Goal: Information Seeking & Learning: Check status

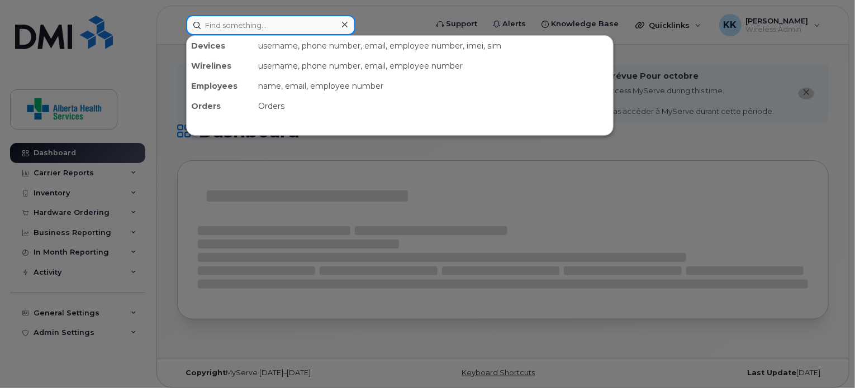
click at [309, 20] on input at bounding box center [270, 25] width 169 height 20
paste input "780-227-6223"
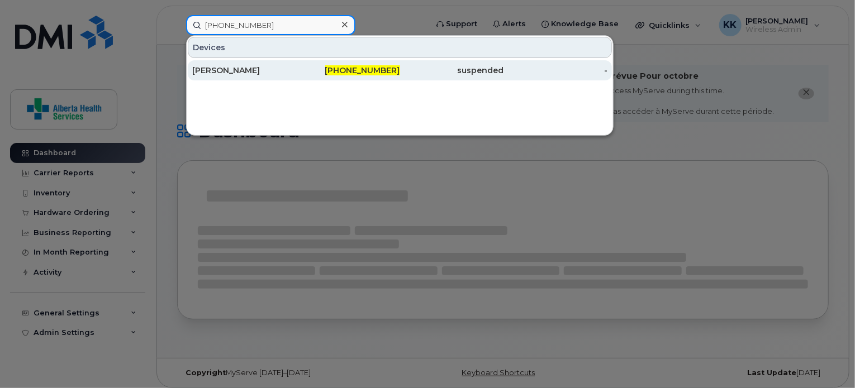
type input "780-227-6223"
click at [306, 67] on div "780-227-6223" at bounding box center [348, 70] width 104 height 11
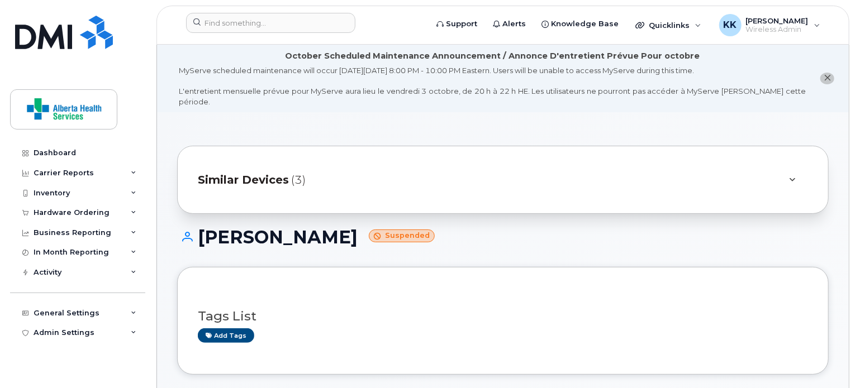
click at [238, 236] on h1 "Bonnie Robinson Suspended" at bounding box center [503, 237] width 652 height 20
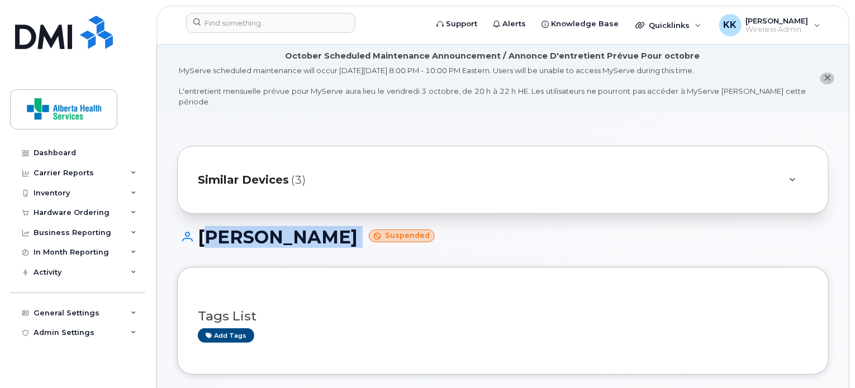
click at [238, 236] on h1 "Bonnie Robinson Suspended" at bounding box center [503, 237] width 652 height 20
copy h1 "Bonnie Robinson"
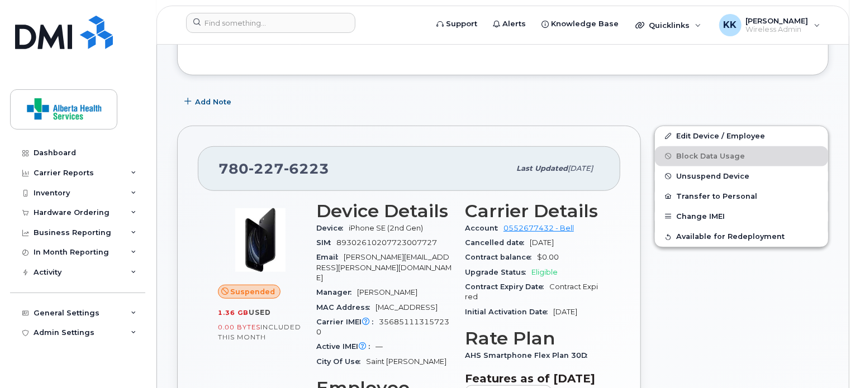
scroll to position [299, 0]
click at [386, 225] on span "iPhone SE (2nd Gen)" at bounding box center [386, 229] width 74 height 8
copy div "Device iPhone SE (2nd Gen)"
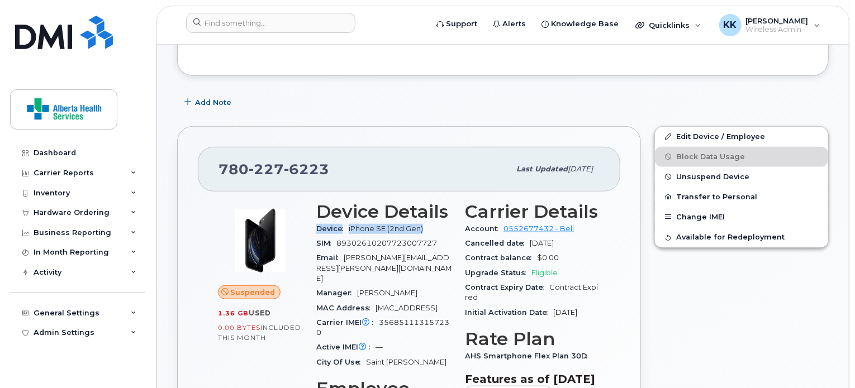
scroll to position [324, 0]
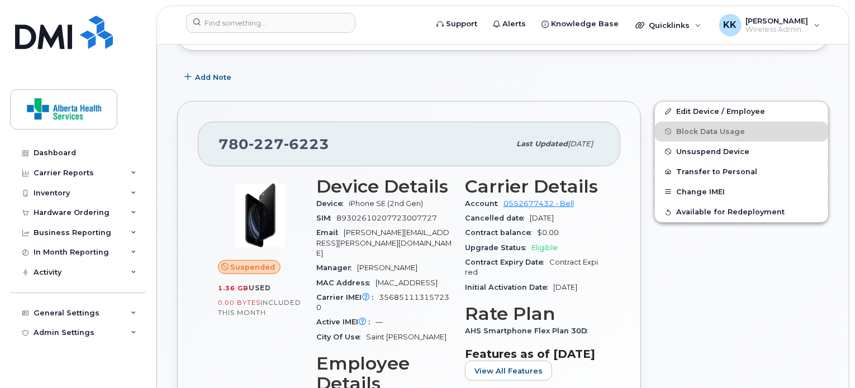
click at [386, 293] on span "356851113157230" at bounding box center [382, 302] width 133 height 18
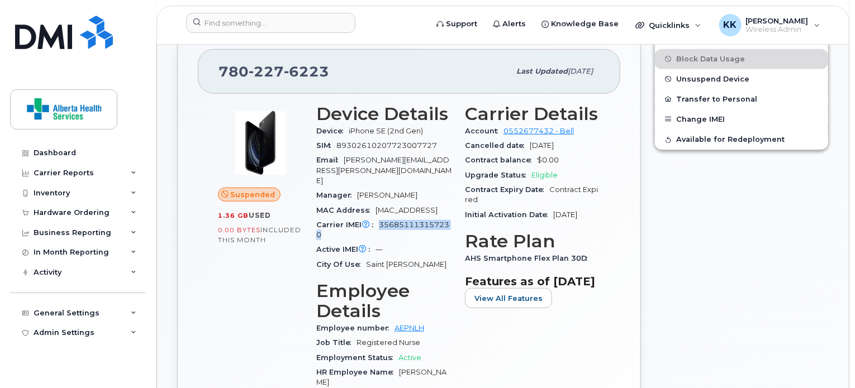
scroll to position [402, 0]
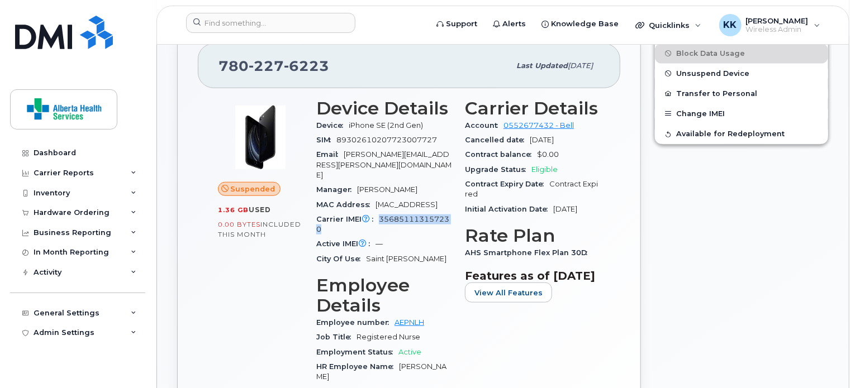
copy span "356851113157230"
click at [309, 26] on input at bounding box center [270, 23] width 169 height 20
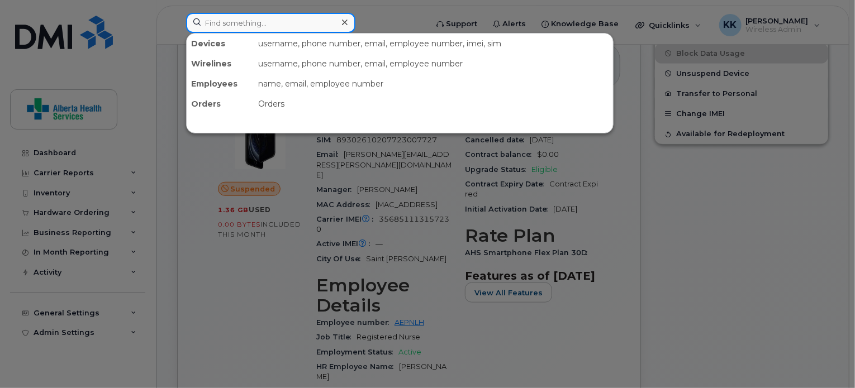
paste input "780-210-7964"
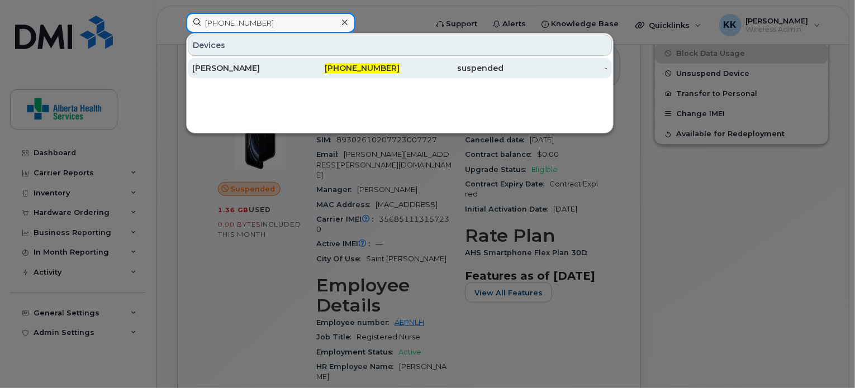
type input "780-210-7964"
click at [304, 71] on div "780-210-7964" at bounding box center [348, 68] width 104 height 11
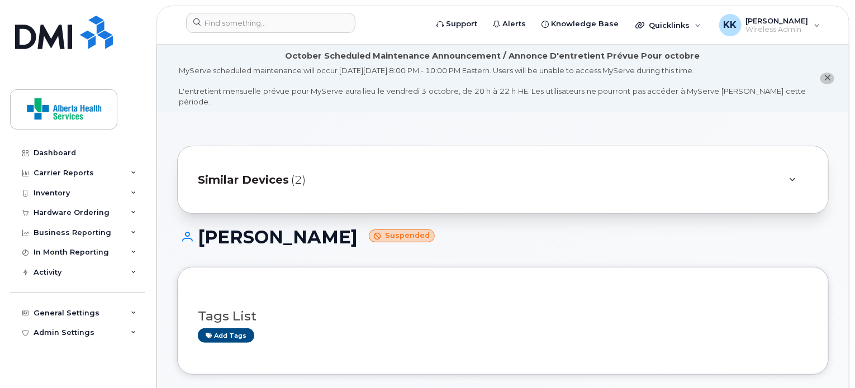
click at [239, 227] on h1 "Julie Zapisocki Suspended" at bounding box center [503, 237] width 652 height 20
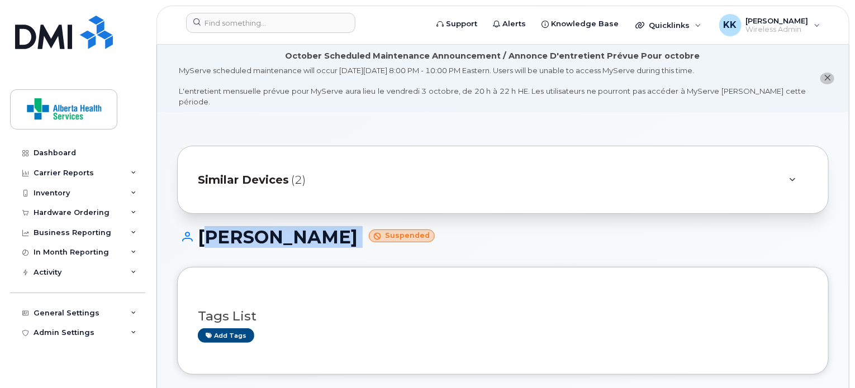
click at [239, 227] on h1 "Julie Zapisocki Suspended" at bounding box center [503, 237] width 652 height 20
copy h1 "[PERSON_NAME]"
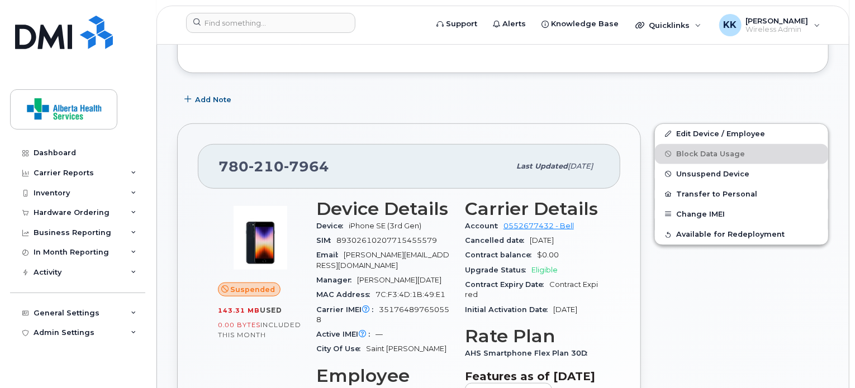
scroll to position [303, 0]
click at [382, 221] on span "iPhone SE (3rd Gen)" at bounding box center [385, 225] width 73 height 8
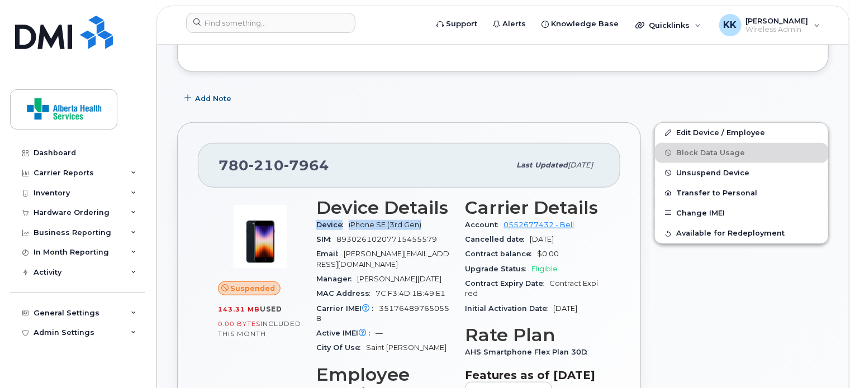
click at [382, 221] on span "iPhone SE (3rd Gen)" at bounding box center [385, 225] width 73 height 8
copy div "Device iPhone SE (3rd Gen)"
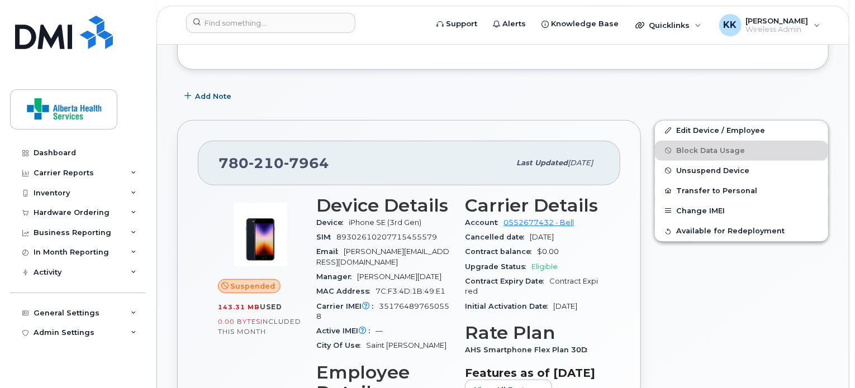
click at [397, 302] on span "351764897650558" at bounding box center [382, 311] width 133 height 18
copy span "351764897650558"
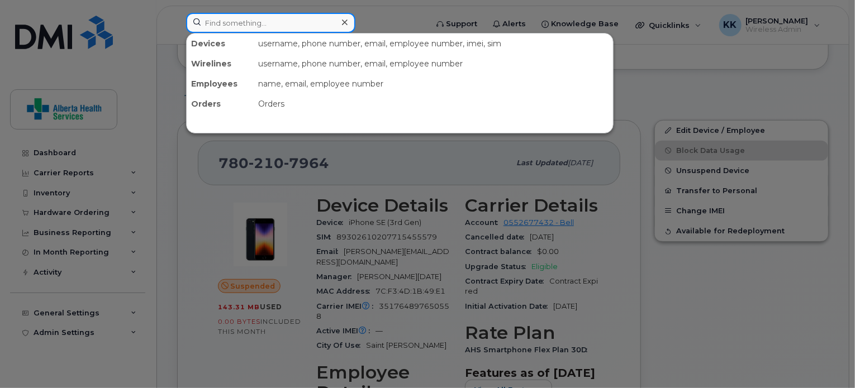
click at [291, 21] on input at bounding box center [270, 23] width 169 height 20
paste input "780-227-6221"
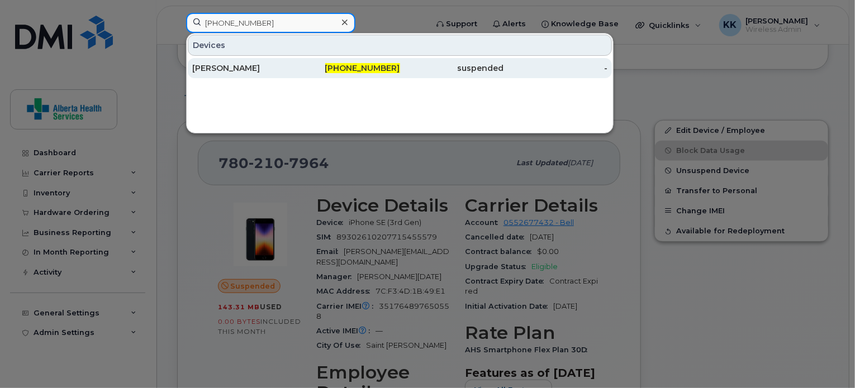
type input "780-227-6221"
click at [288, 69] on div "Hillary McGuire" at bounding box center [244, 68] width 104 height 11
click at [264, 72] on div "Hillary McGuire" at bounding box center [244, 68] width 104 height 11
click at [284, 66] on div "Hillary McGuire" at bounding box center [244, 68] width 104 height 11
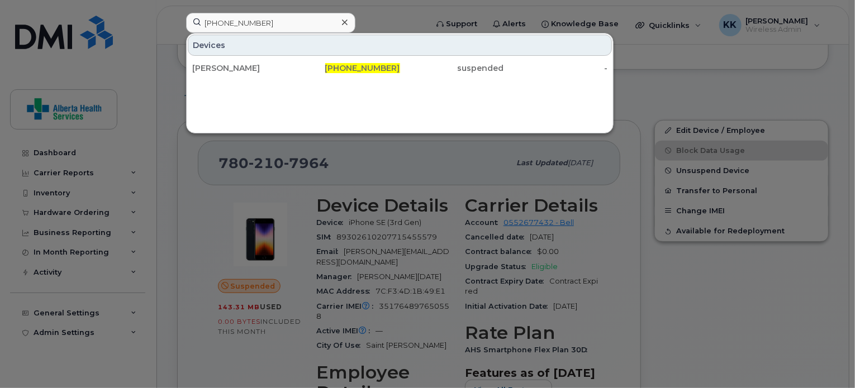
click at [409, 78] on div "Hillary McGuire 780-227-6221 suspended -" at bounding box center [400, 68] width 426 height 22
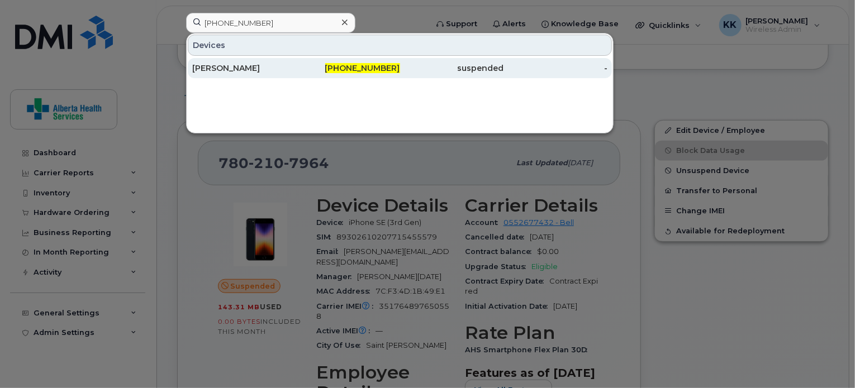
click at [334, 68] on div "780-227-6221" at bounding box center [348, 68] width 104 height 11
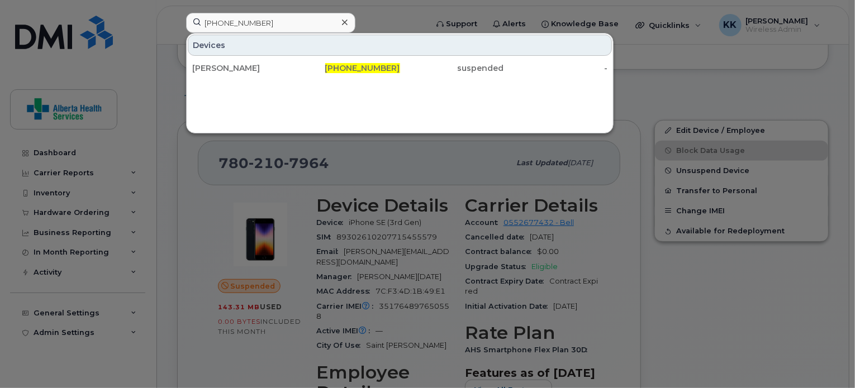
click at [695, 299] on div at bounding box center [427, 194] width 855 height 388
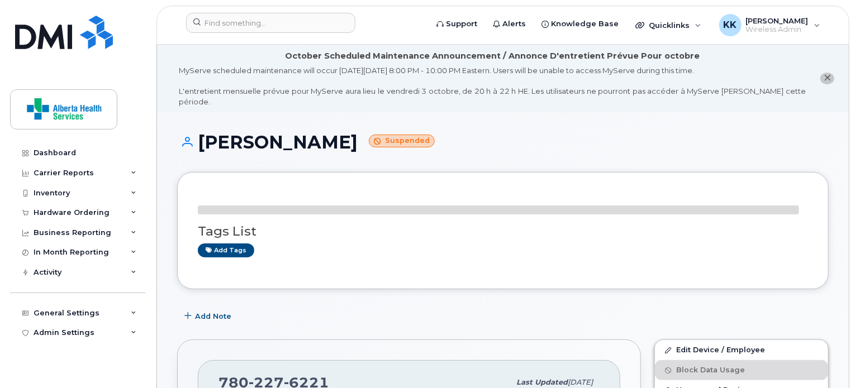
click at [240, 133] on h1 "Hillary McGuire Suspended" at bounding box center [503, 142] width 652 height 20
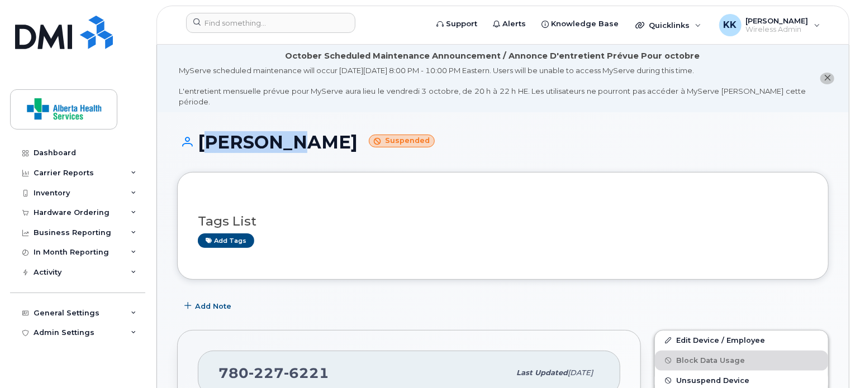
click at [240, 133] on h1 "Hillary McGuire Suspended" at bounding box center [503, 142] width 652 height 20
copy h1 "[PERSON_NAME]"
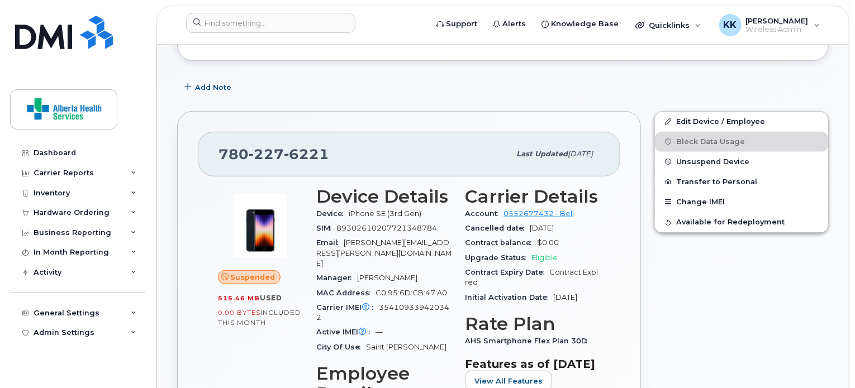
scroll to position [225, 0]
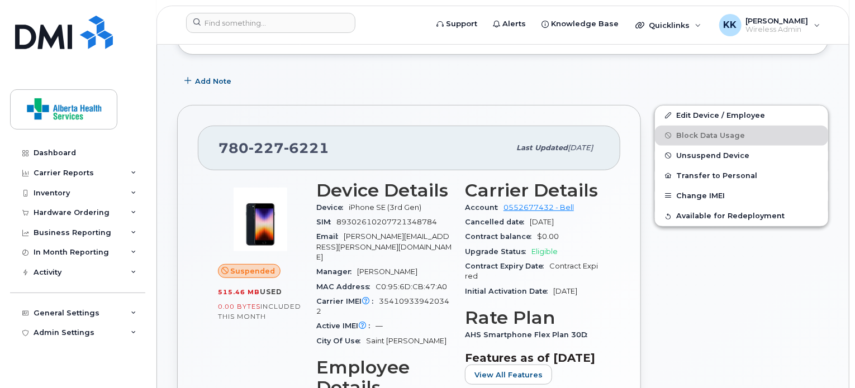
click at [377, 203] on span "iPhone SE (3rd Gen)" at bounding box center [385, 207] width 73 height 8
copy div "Device iPhone SE (3rd Gen)"
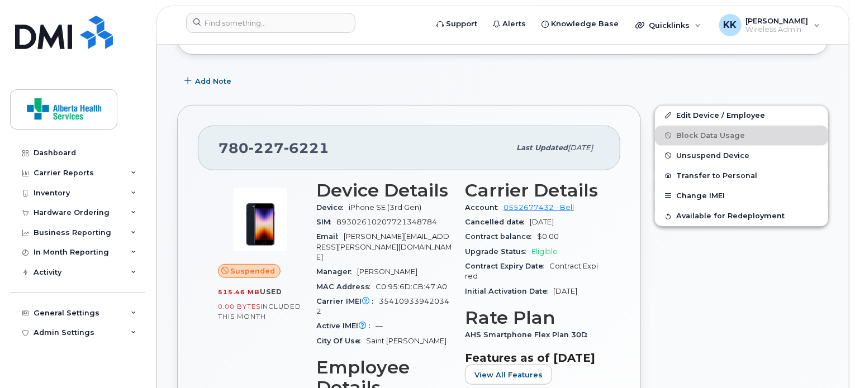
click at [393, 297] on span "354109339420342" at bounding box center [382, 306] width 133 height 18
copy span "354109339420342"
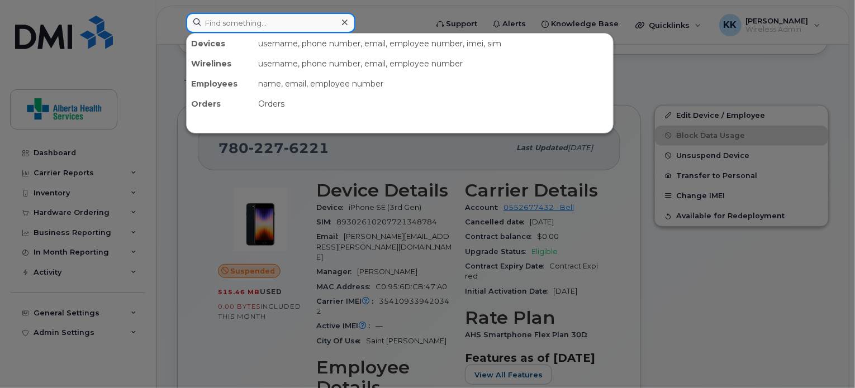
drag, startPoint x: 309, startPoint y: 22, endPoint x: 277, endPoint y: -10, distance: 44.7
paste input "587-894-8865"
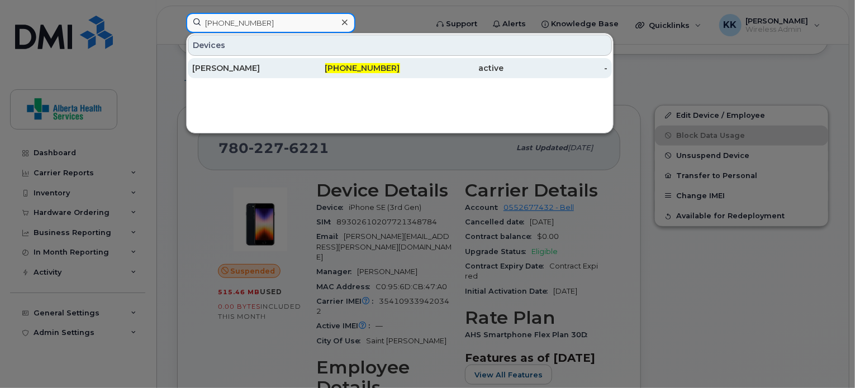
type input "587-894-8865"
click at [295, 65] on div "Cynthia David" at bounding box center [244, 68] width 104 height 11
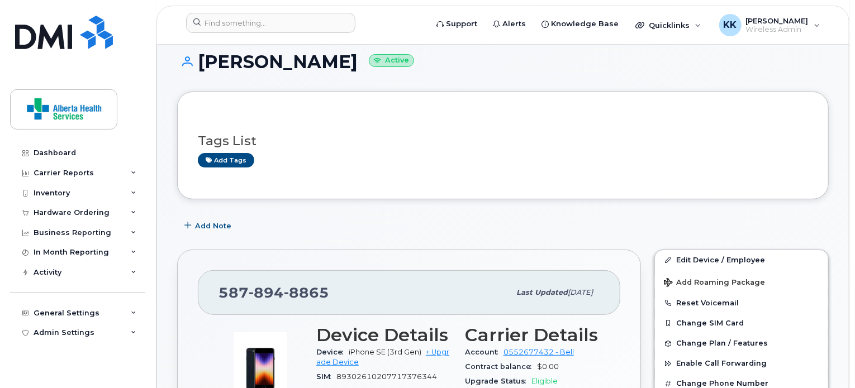
scroll to position [75, 0]
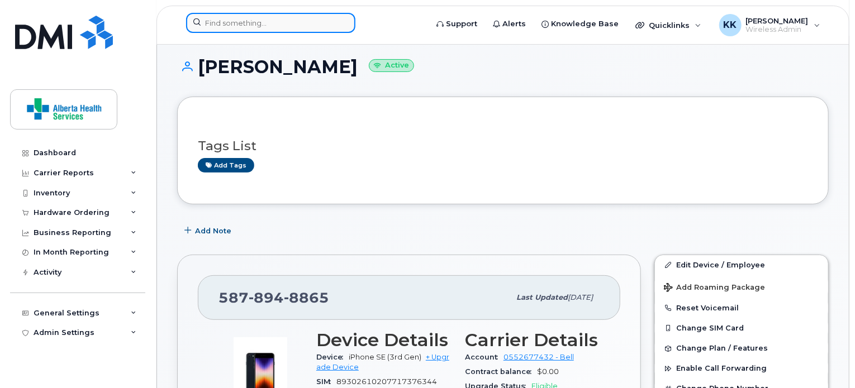
click at [278, 18] on input at bounding box center [270, 23] width 169 height 20
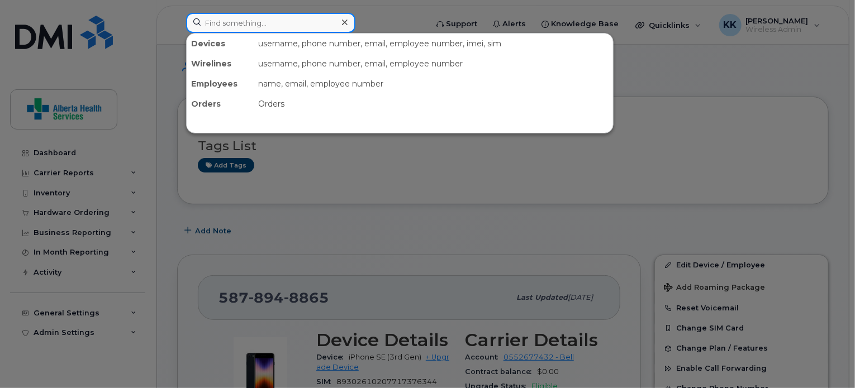
paste input "89302610207414472073"
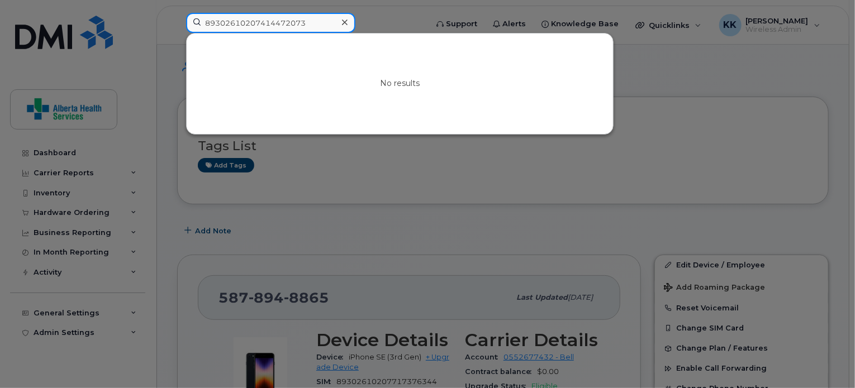
type input "89302610207414472073"
